Goal: Information Seeking & Learning: Learn about a topic

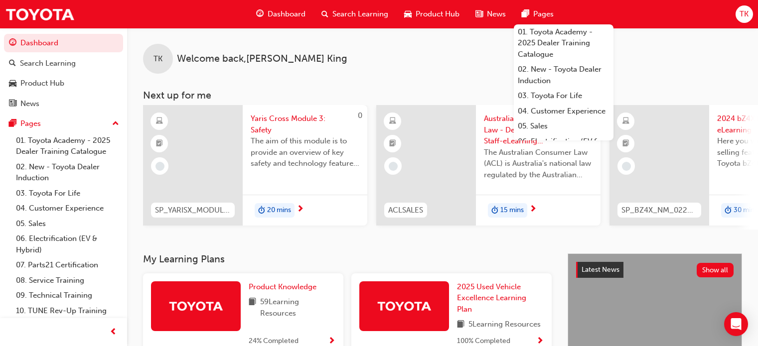
scroll to position [200, 0]
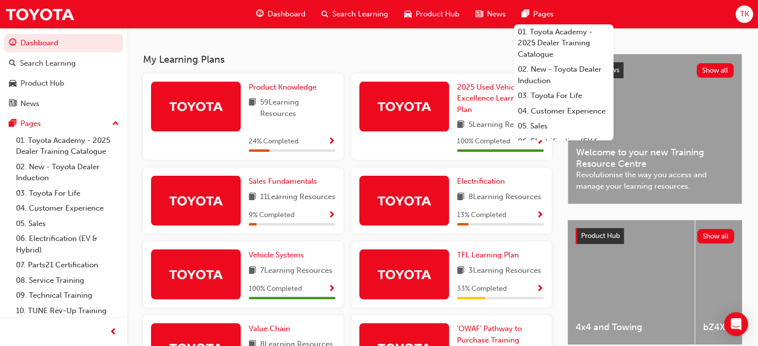
click at [382, 63] on h3 "My Learning Plans" at bounding box center [347, 59] width 409 height 11
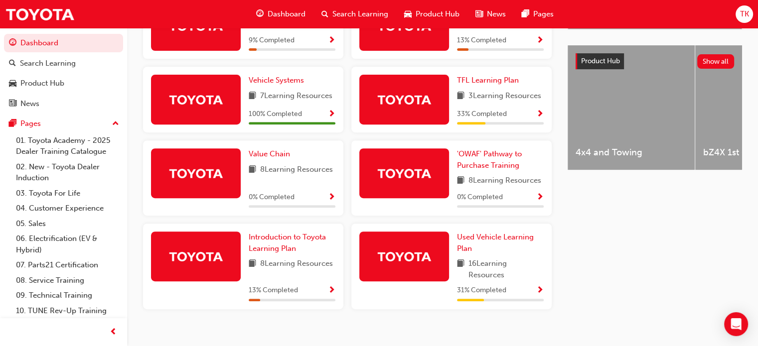
scroll to position [399, 0]
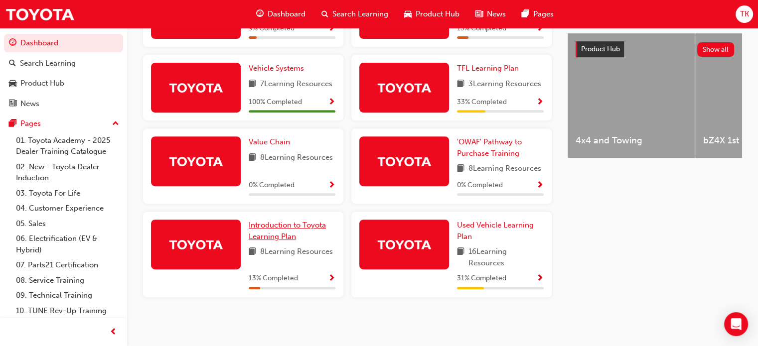
click at [280, 233] on span "Introduction to Toyota Learning Plan" at bounding box center [287, 231] width 77 height 20
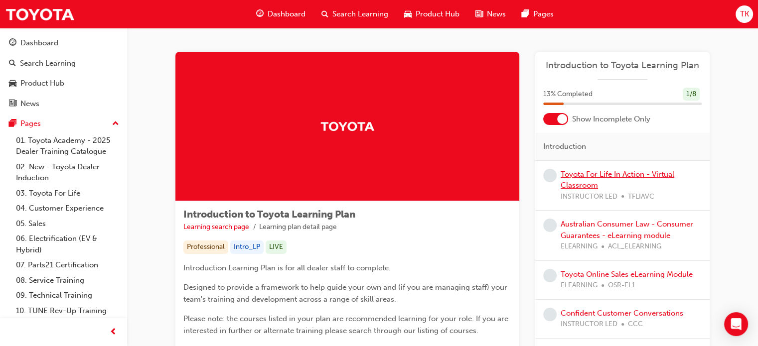
click at [594, 175] on link "Toyota For Life In Action - Virtual Classroom" at bounding box center [618, 180] width 114 height 20
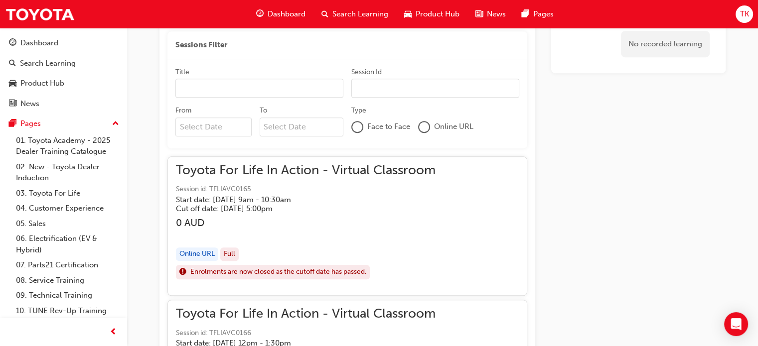
scroll to position [523, 0]
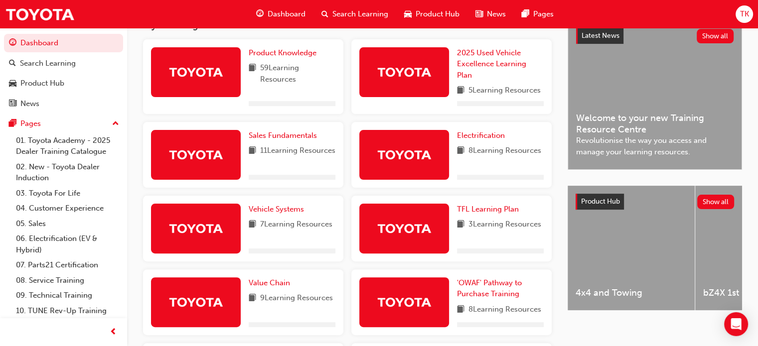
scroll to position [135, 0]
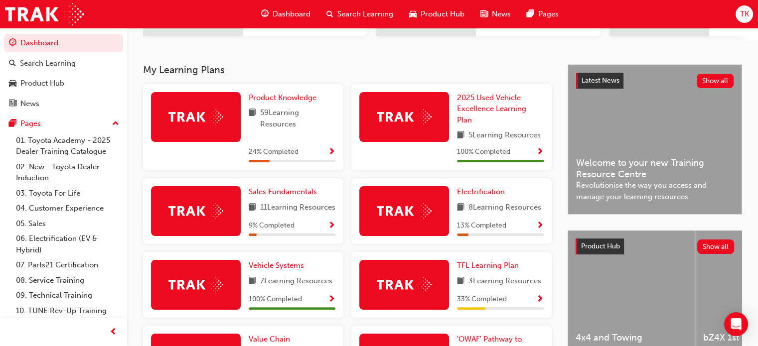
scroll to position [249, 0]
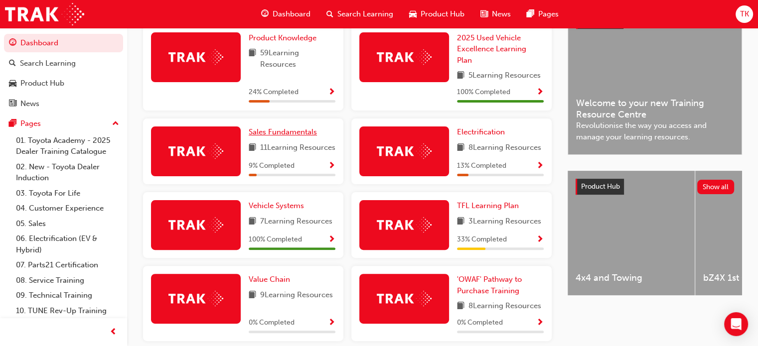
click at [282, 137] on span "Sales Fundamentals" at bounding box center [283, 132] width 68 height 9
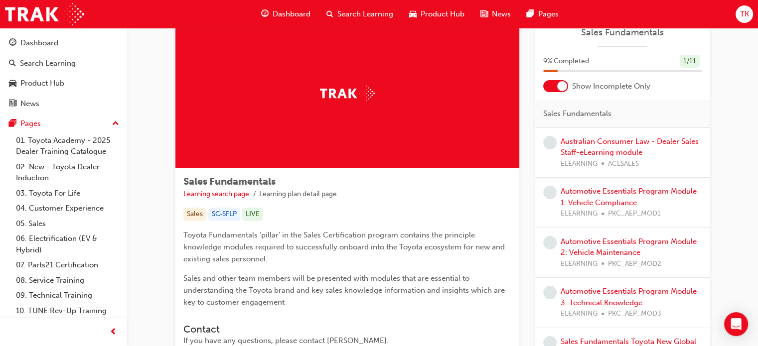
scroll to position [50, 0]
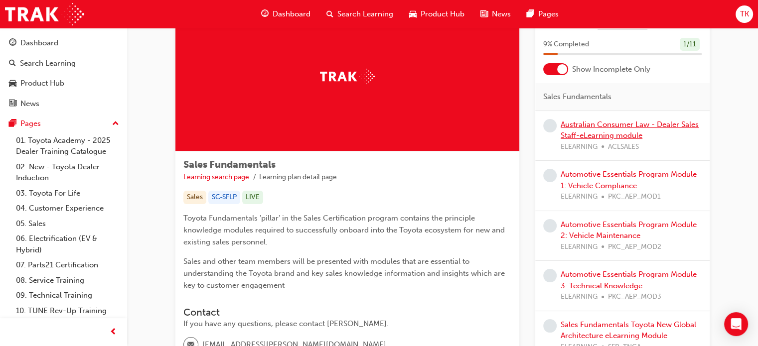
click at [622, 126] on link "Australian Consumer Law - Dealer Sales Staff-eLearning module" at bounding box center [630, 130] width 138 height 20
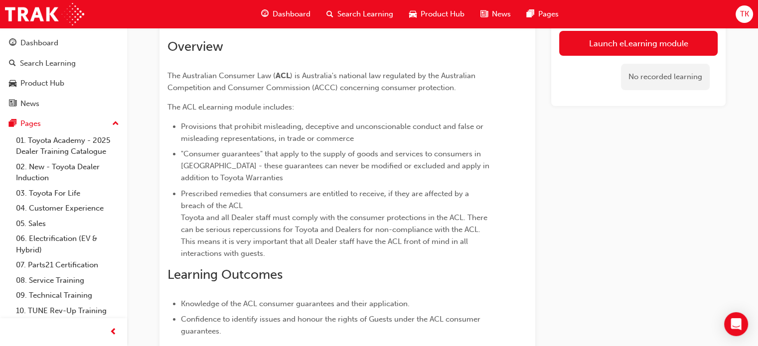
scroll to position [50, 0]
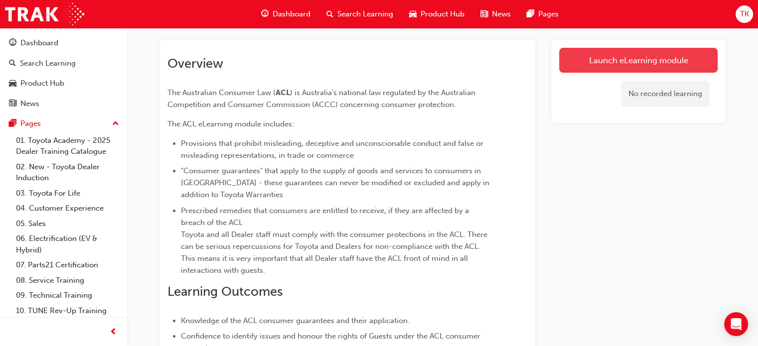
click at [617, 70] on link "Launch eLearning module" at bounding box center [638, 60] width 159 height 25
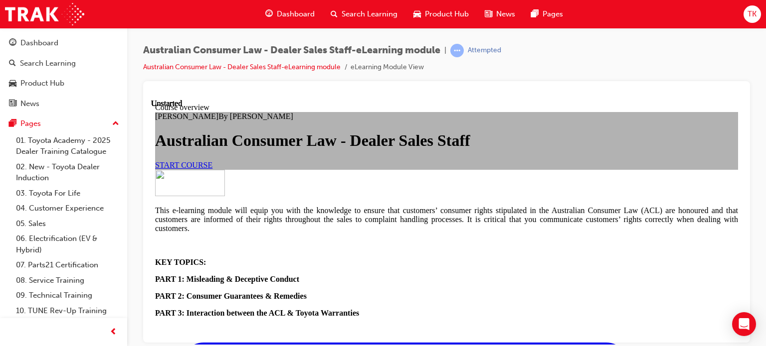
scroll to position [50, 0]
click at [212, 169] on link "START COURSE" at bounding box center [183, 165] width 57 height 8
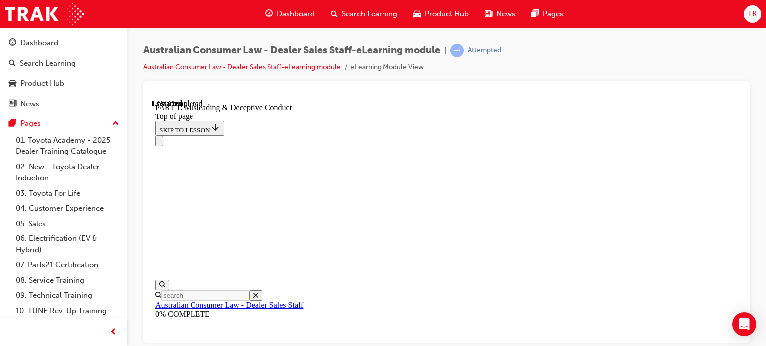
scroll to position [729, 0]
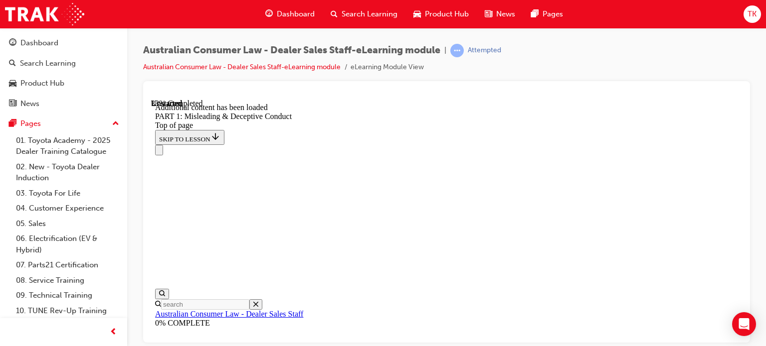
scroll to position [1255, 0]
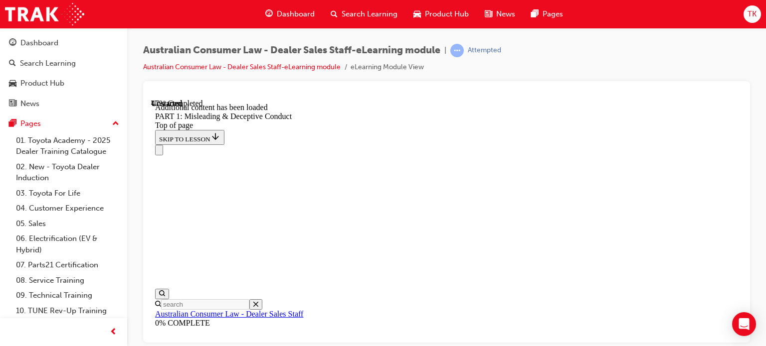
scroll to position [1605, 0]
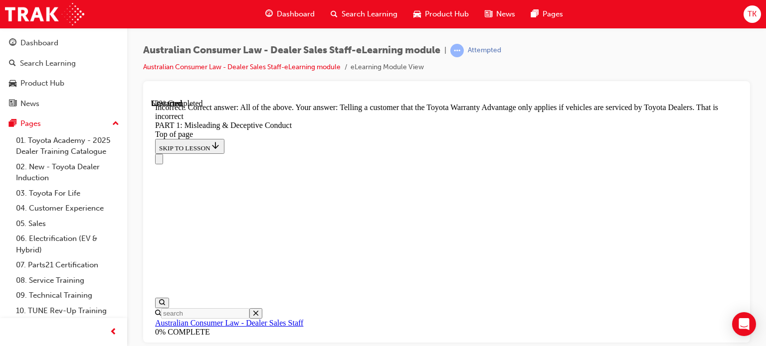
scroll to position [1705, 0]
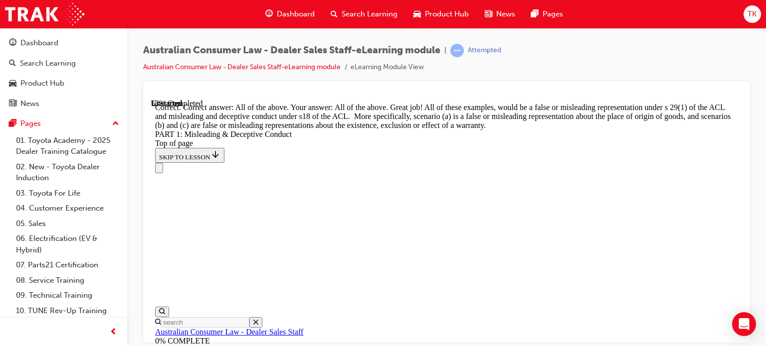
scroll to position [1712, 0]
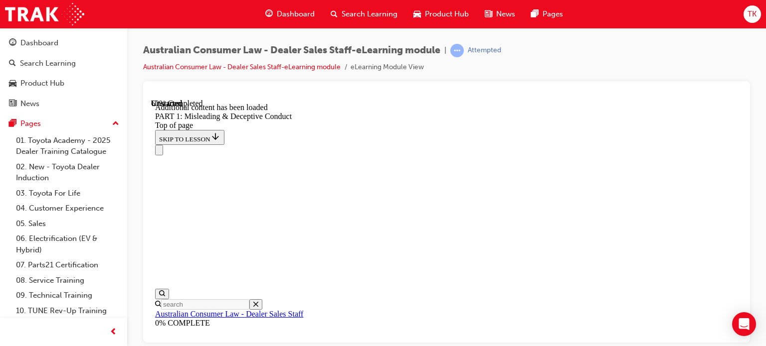
scroll to position [2100, 0]
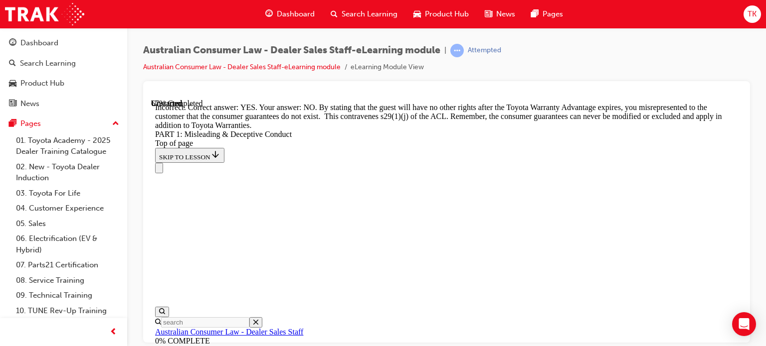
scroll to position [2316, 0]
drag, startPoint x: 520, startPoint y: 188, endPoint x: 513, endPoint y: 202, distance: 15.4
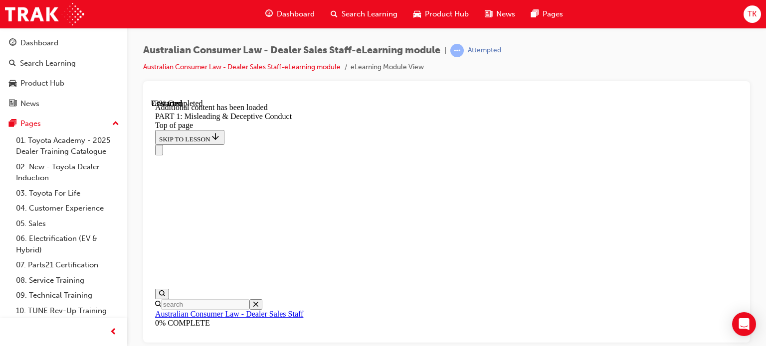
scroll to position [2559, 0]
click button "START"
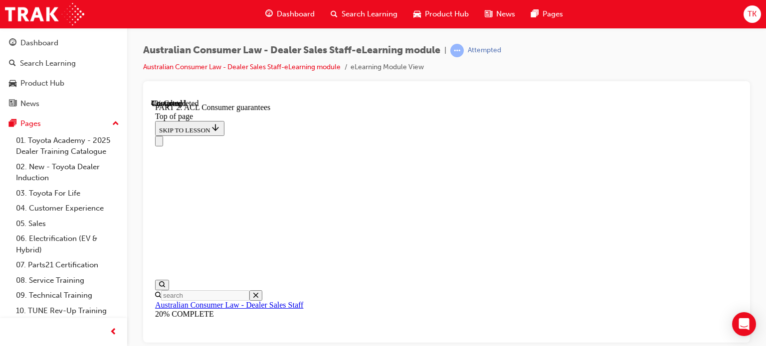
scroll to position [679, 0]
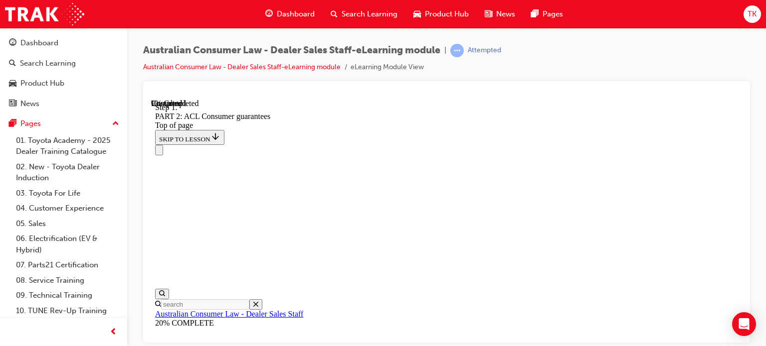
scroll to position [1663, 0]
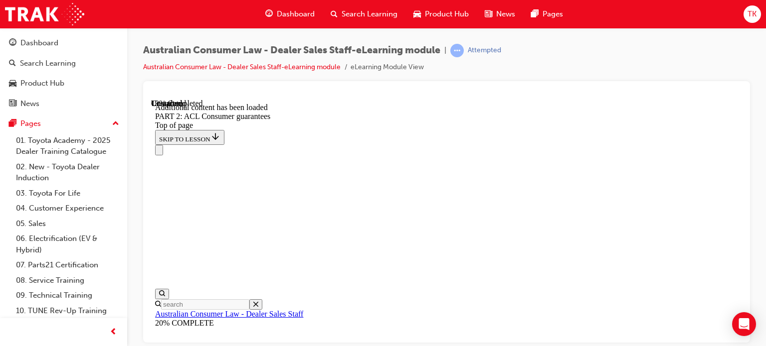
drag, startPoint x: 691, startPoint y: 317, endPoint x: 651, endPoint y: 298, distance: 44.2
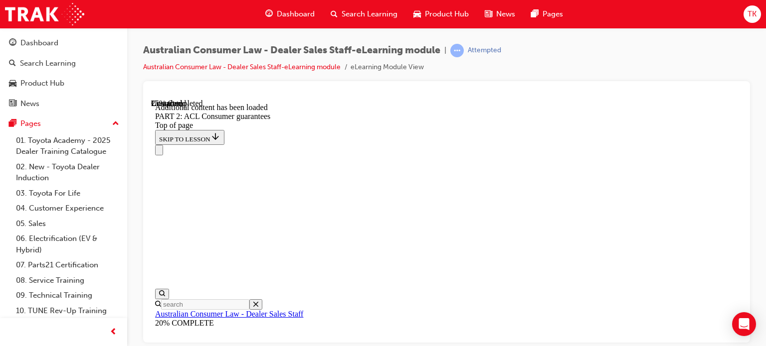
scroll to position [3097, 0]
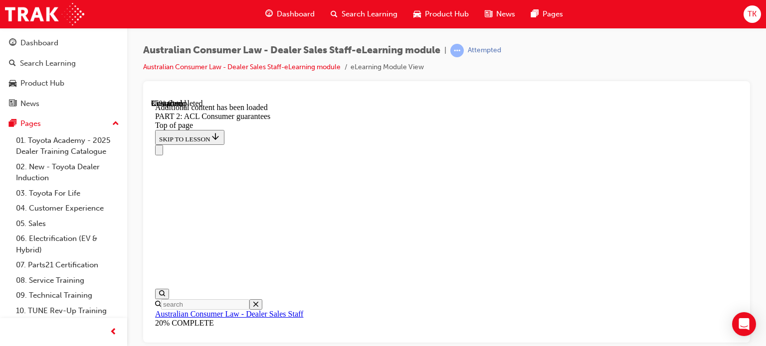
scroll to position [4571, 0]
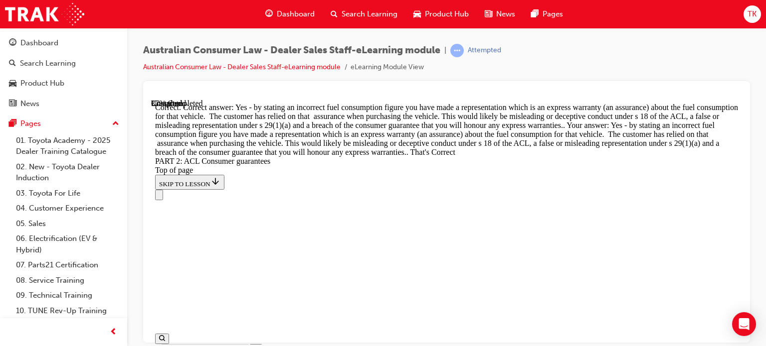
scroll to position [4621, 0]
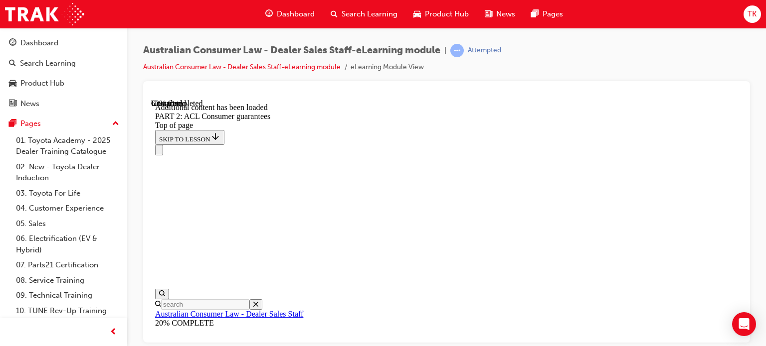
scroll to position [6620, 0]
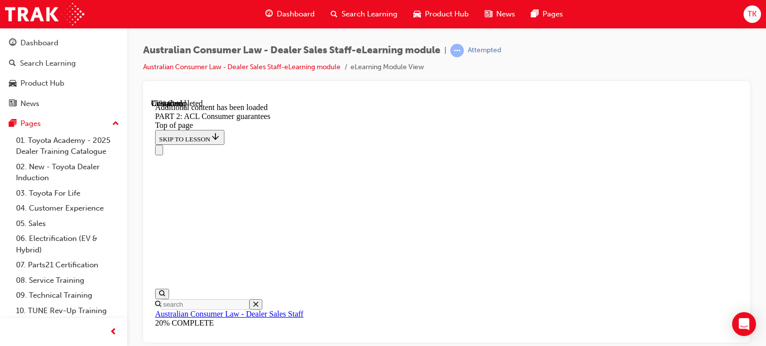
drag, startPoint x: 491, startPoint y: 216, endPoint x: 561, endPoint y: 215, distance: 70.3
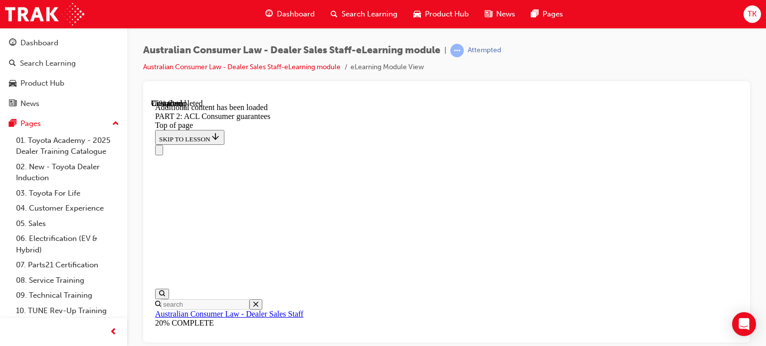
scroll to position [9049, 0]
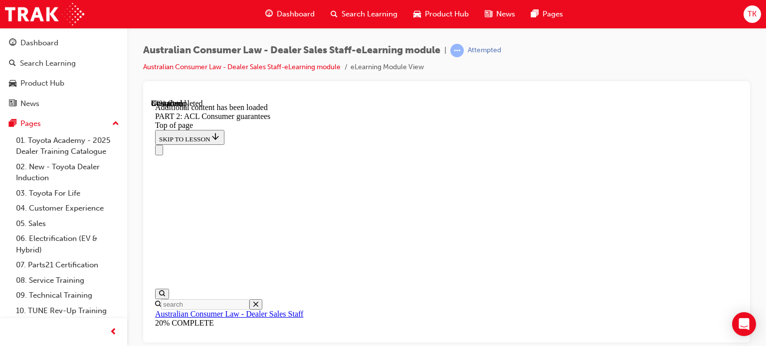
scroll to position [10650, 0]
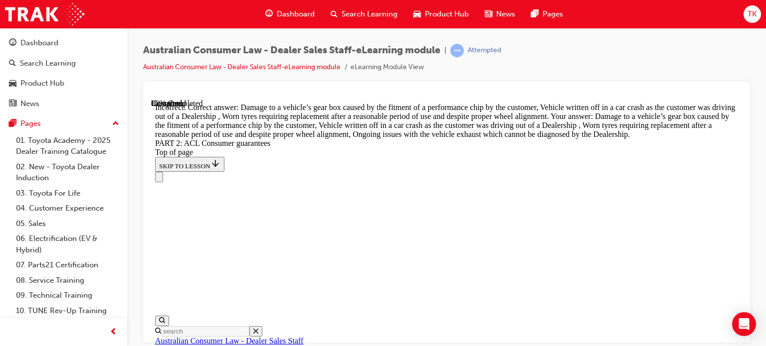
scroll to position [10699, 0]
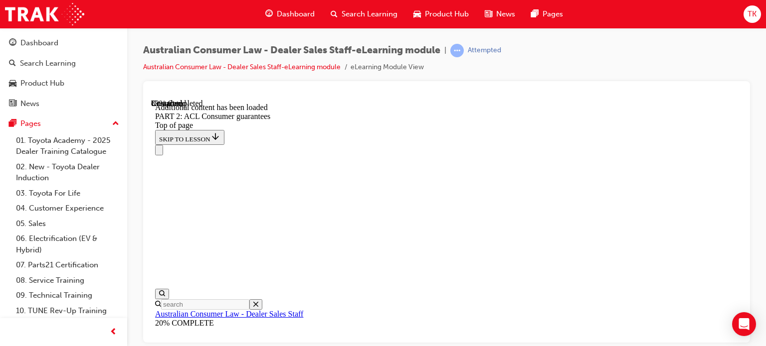
scroll to position [11699, 0]
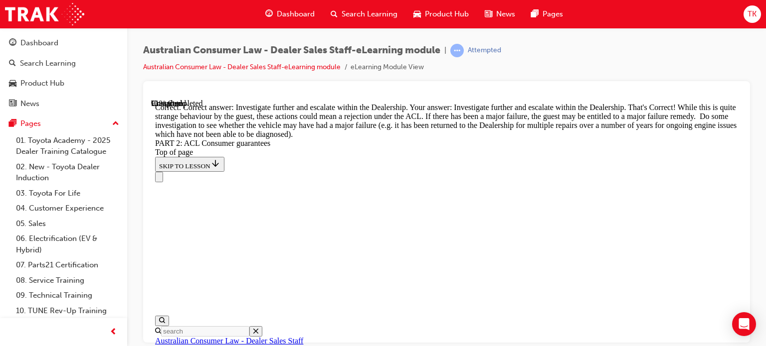
scroll to position [11919, 0]
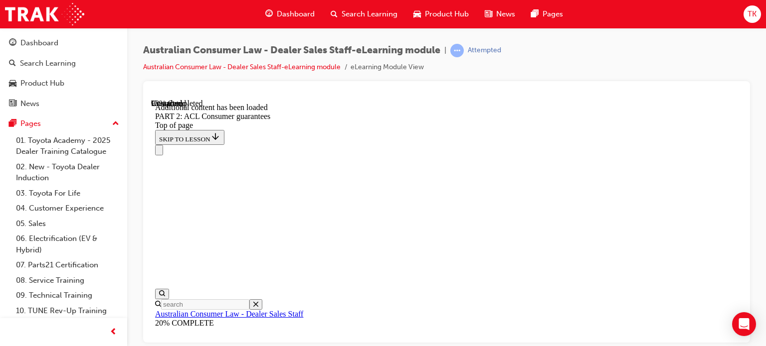
scroll to position [12885, 0]
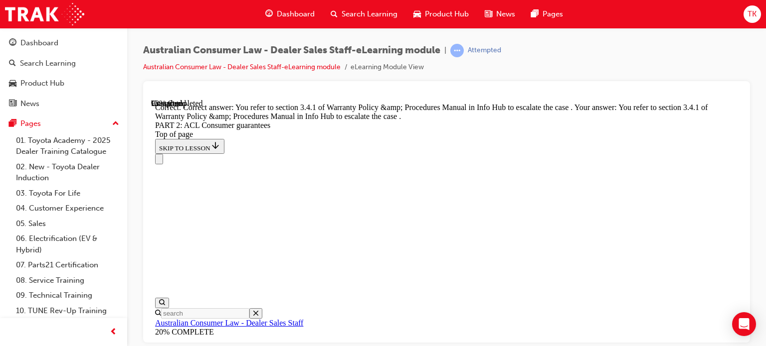
scroll to position [13524, 0]
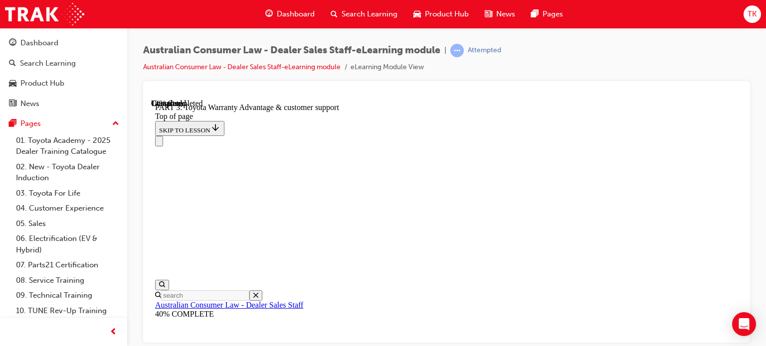
scroll to position [727, 0]
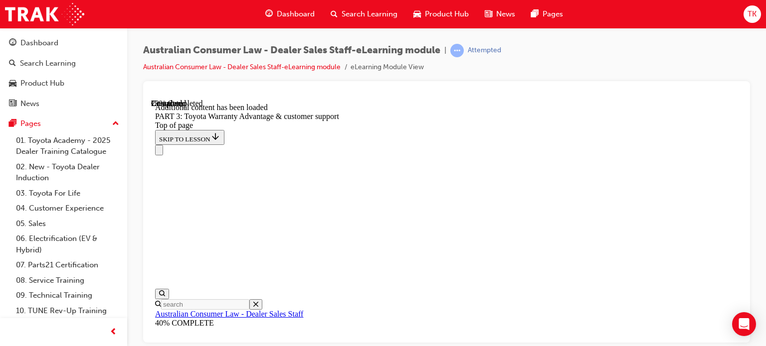
scroll to position [1388, 0]
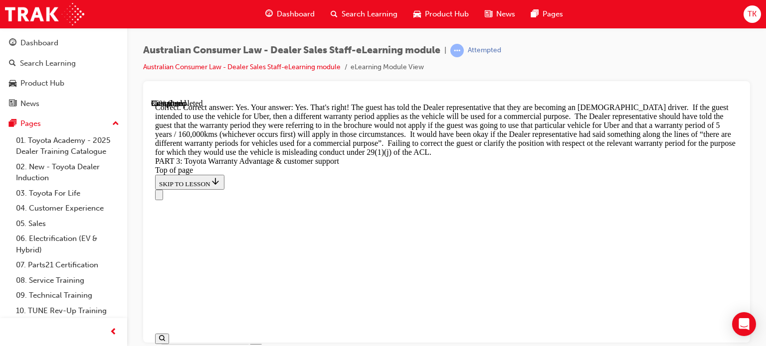
scroll to position [1638, 0]
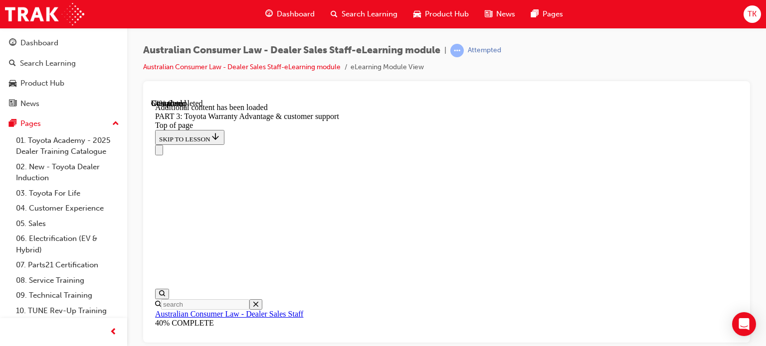
scroll to position [2896, 0]
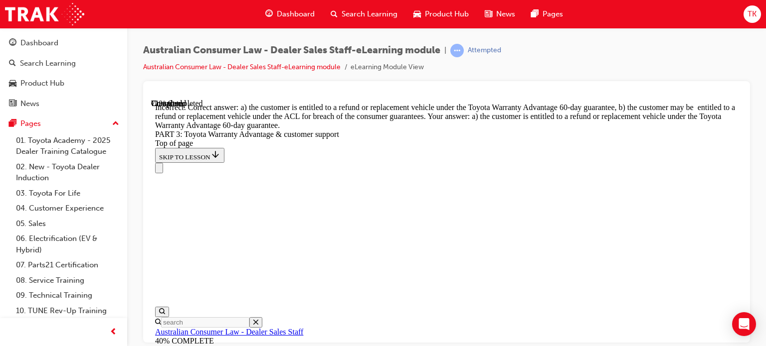
drag, startPoint x: 453, startPoint y: 268, endPoint x: 451, endPoint y: 314, distance: 46.4
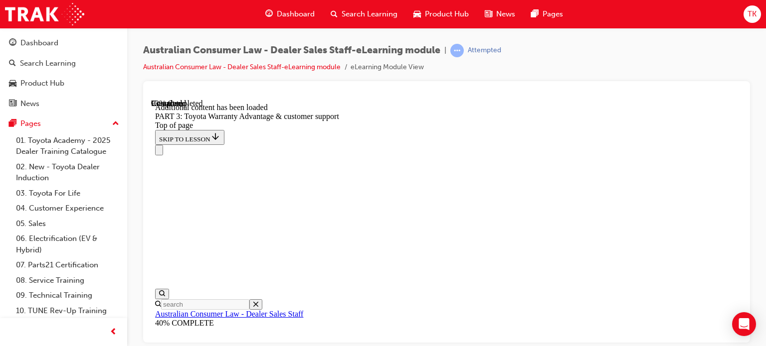
scroll to position [3582, 0]
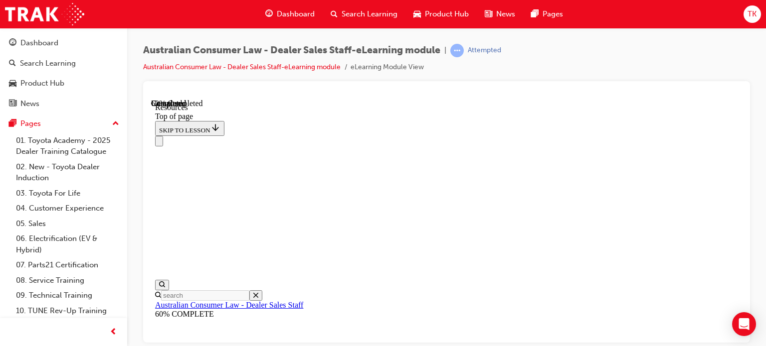
scroll to position [648, 0]
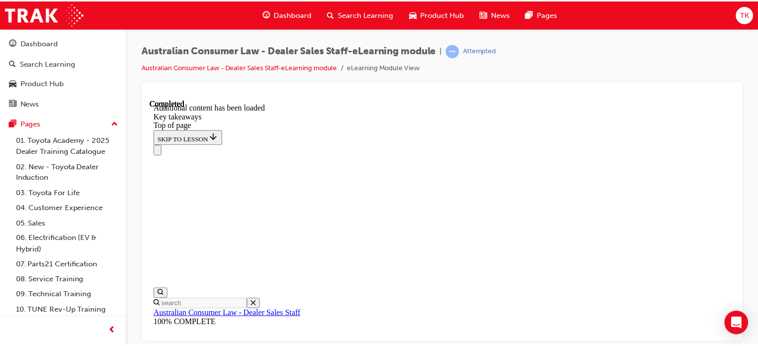
scroll to position [335, 0]
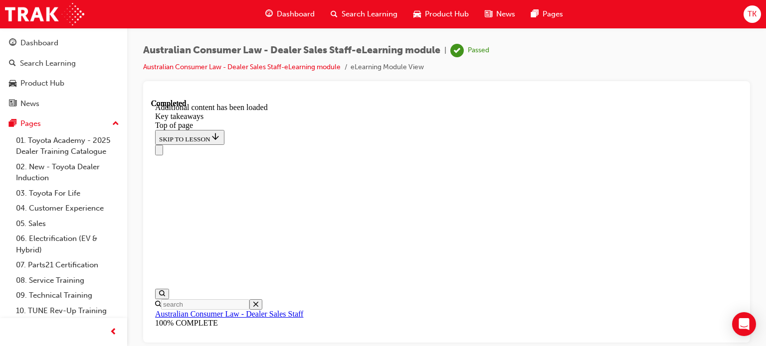
click at [273, 15] on div "Dashboard" at bounding box center [289, 14] width 65 height 20
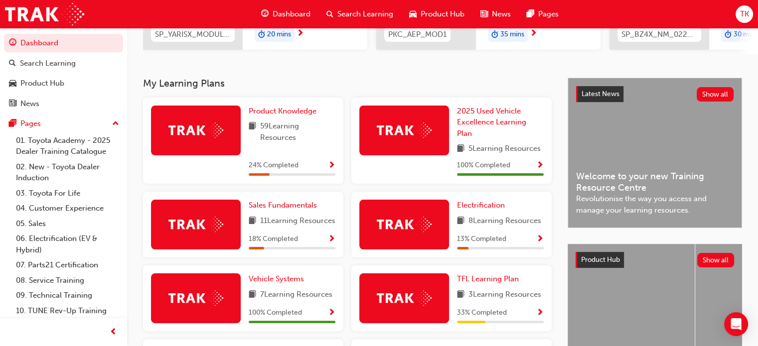
scroll to position [199, 0]
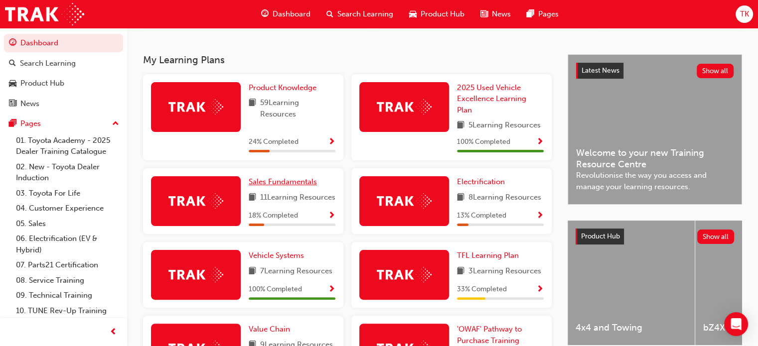
click at [312, 185] on span "Sales Fundamentals" at bounding box center [283, 181] width 68 height 9
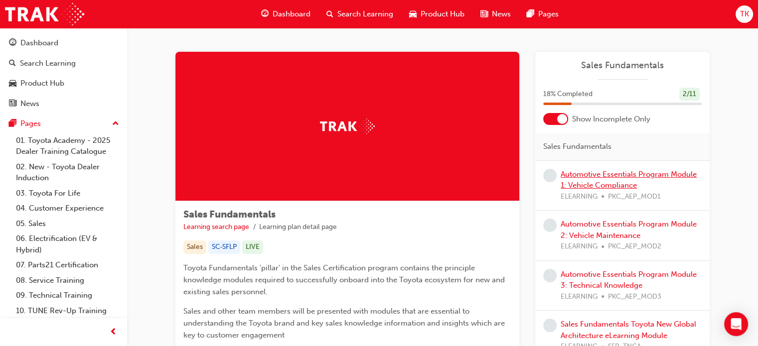
click at [582, 173] on link "Automotive Essentials Program Module 1: Vehicle Compliance" at bounding box center [629, 180] width 136 height 20
